Goal: Task Accomplishment & Management: Manage account settings

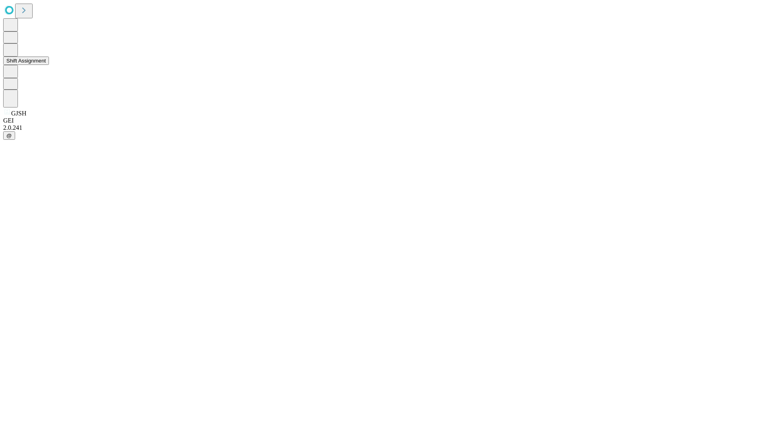
click at [49, 65] on button "Shift Assignment" at bounding box center [26, 60] width 46 height 8
